Goal: Check status: Check status

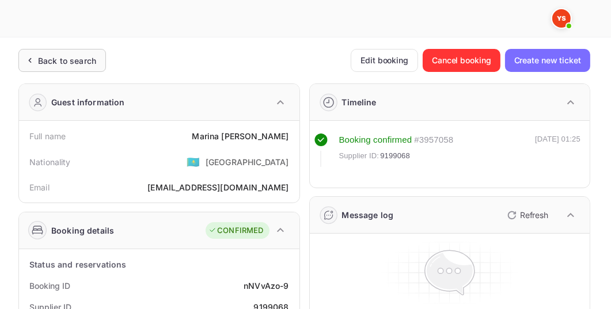
click at [79, 69] on div "Back to search" at bounding box center [62, 60] width 88 height 23
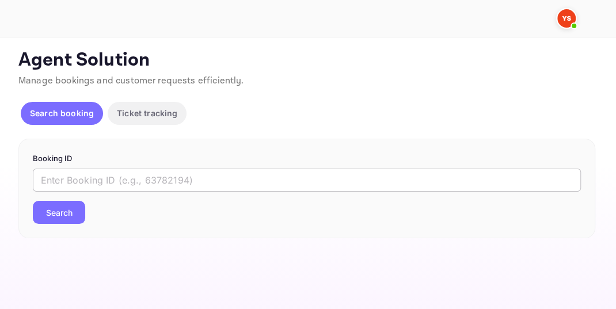
click at [122, 178] on input "text" at bounding box center [307, 180] width 548 height 23
paste input "8257951"
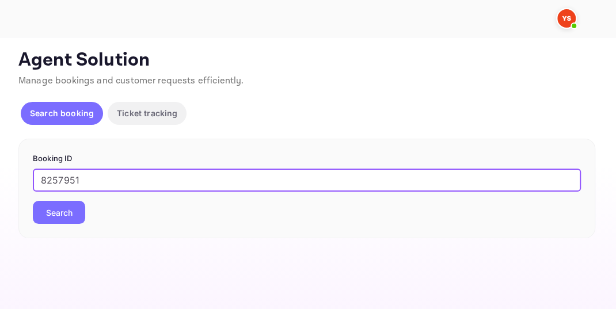
type input "8257951"
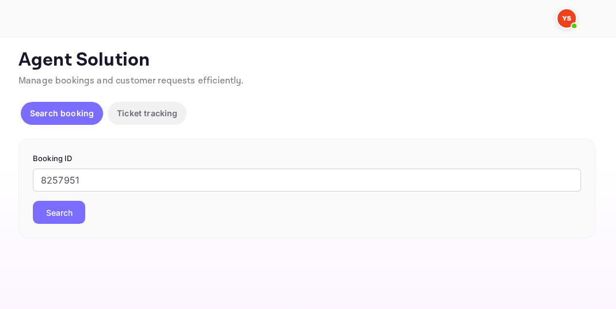
click at [26, 220] on div "Booking ID 8257951 ​ Search" at bounding box center [306, 189] width 577 height 100
click at [40, 218] on button "Search" at bounding box center [59, 212] width 52 height 23
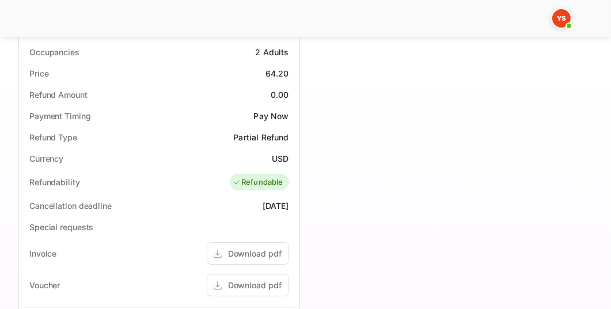
scroll to position [329, 0]
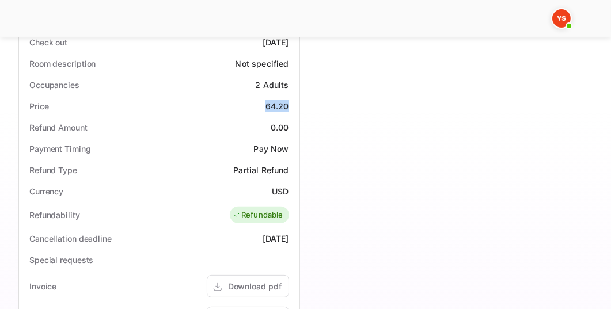
drag, startPoint x: 267, startPoint y: 106, endPoint x: 287, endPoint y: 105, distance: 19.6
click at [287, 105] on div "64.20" at bounding box center [278, 106] width 24 height 12
copy div "64.20"
